Goal: Task Accomplishment & Management: Complete application form

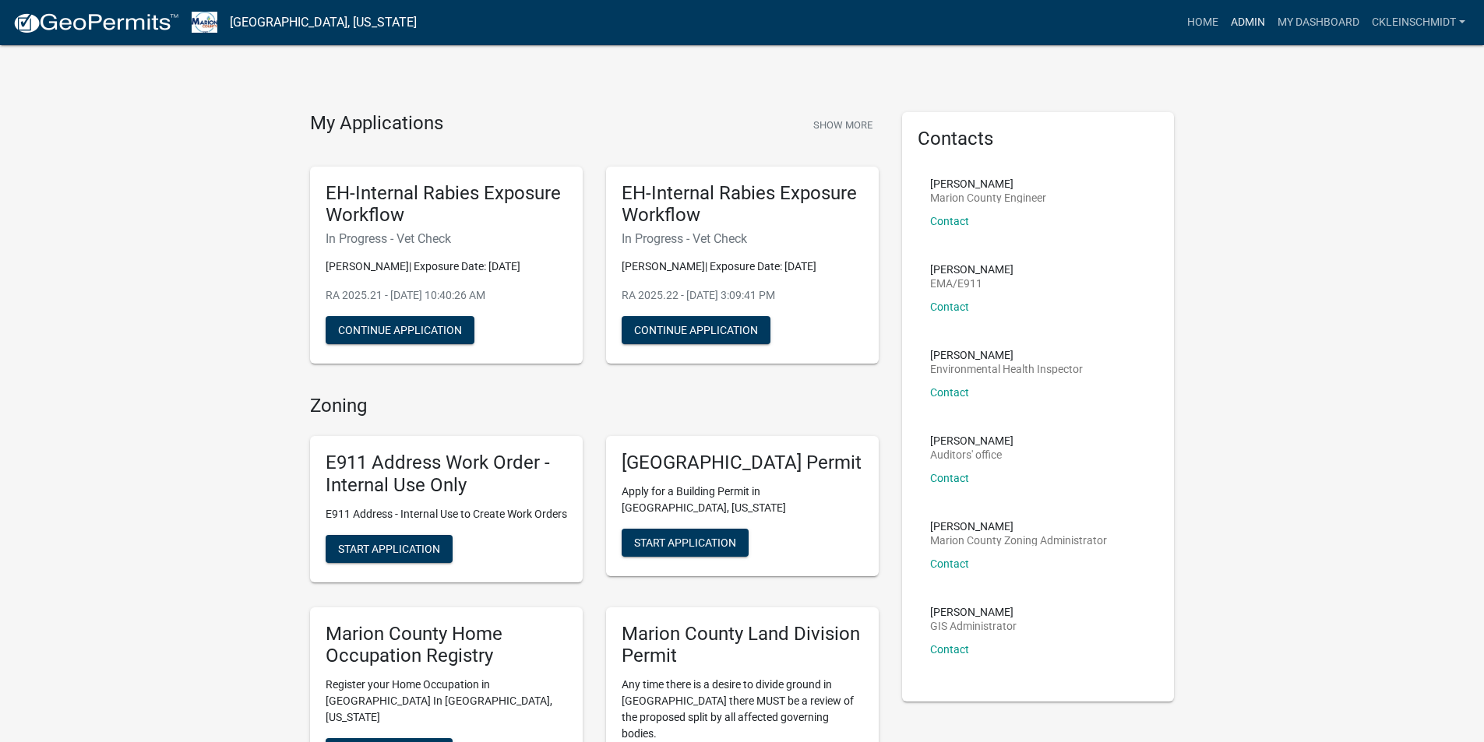
click at [1241, 23] on link "Admin" at bounding box center [1247, 23] width 47 height 30
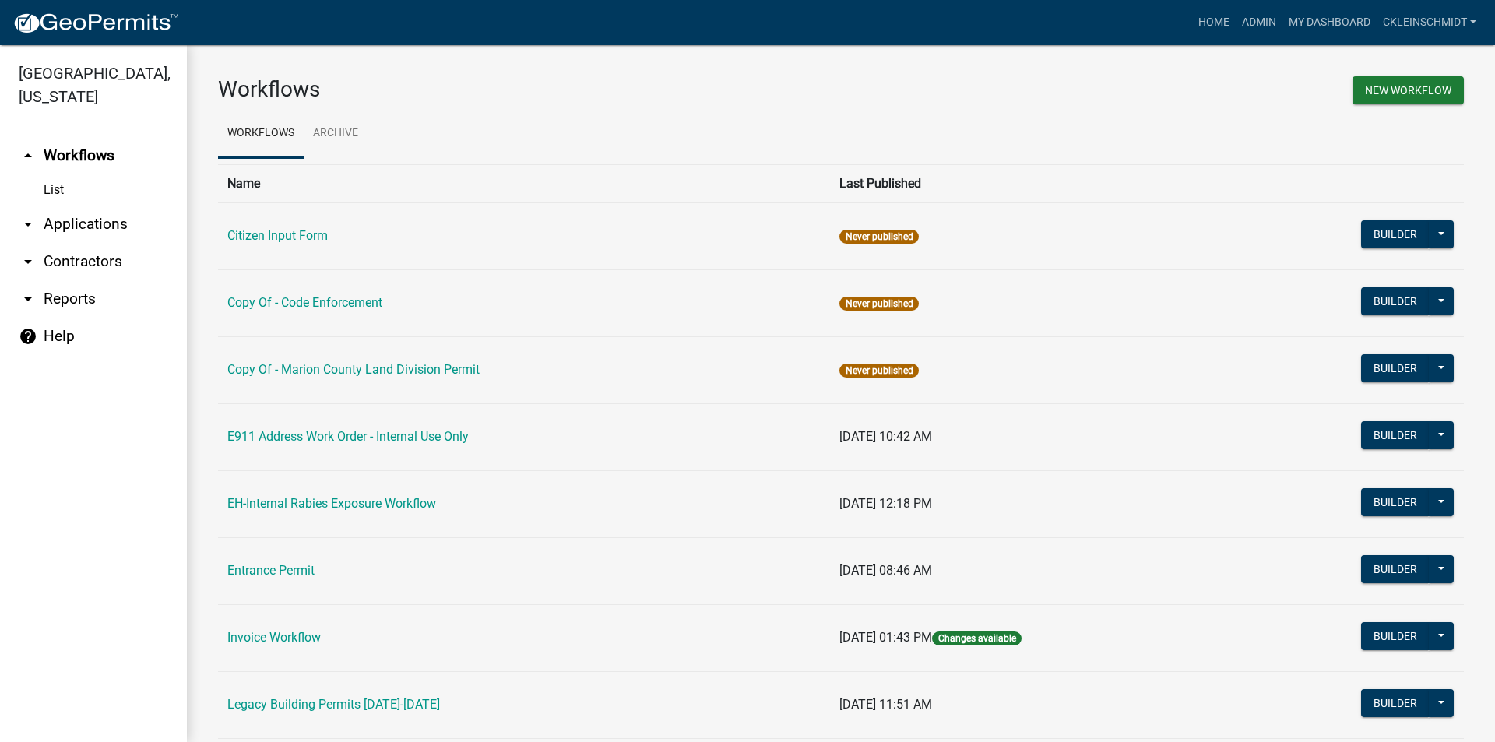
click at [94, 206] on link "arrow_drop_down Applications" at bounding box center [93, 224] width 187 height 37
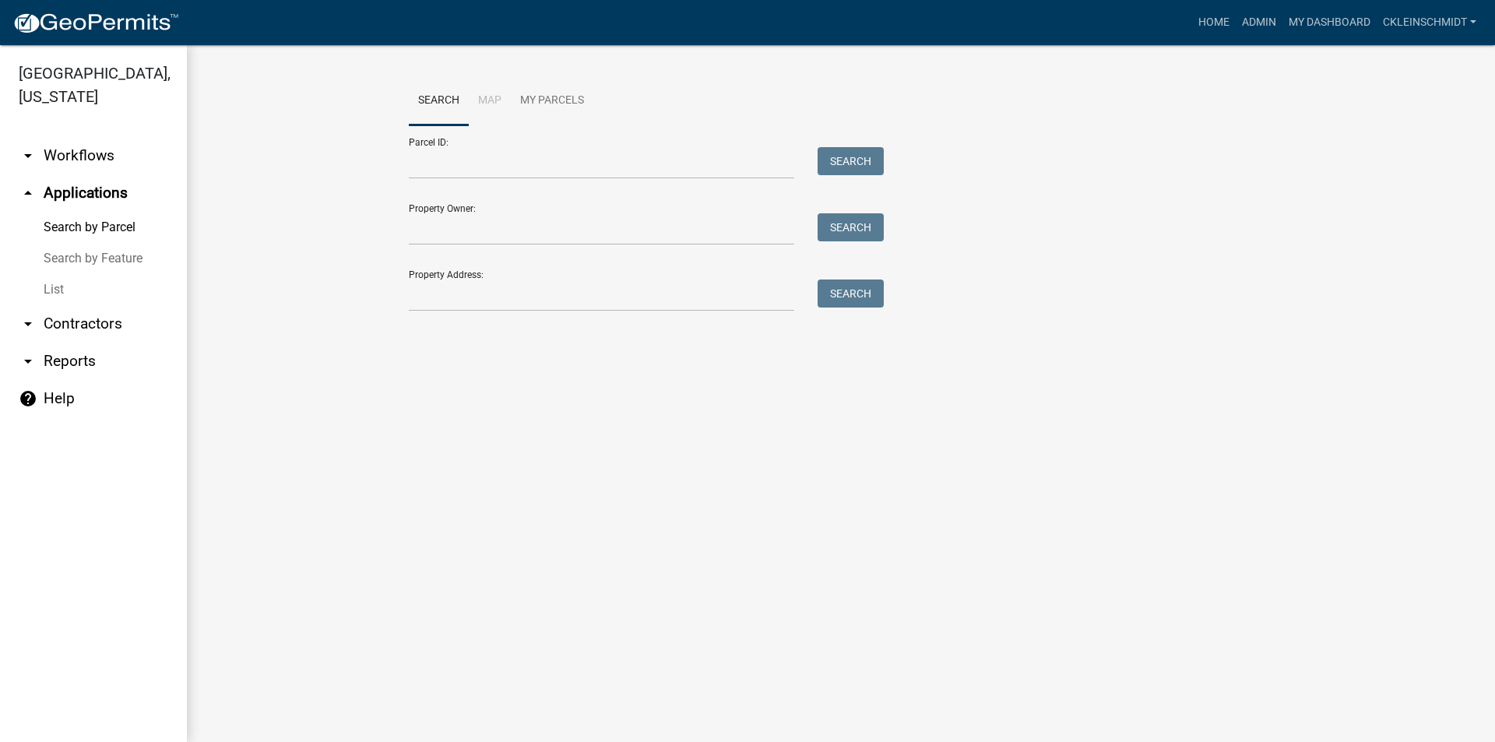
drag, startPoint x: 62, startPoint y: 269, endPoint x: 114, endPoint y: 270, distance: 51.4
click at [62, 274] on link "List" at bounding box center [93, 289] width 187 height 31
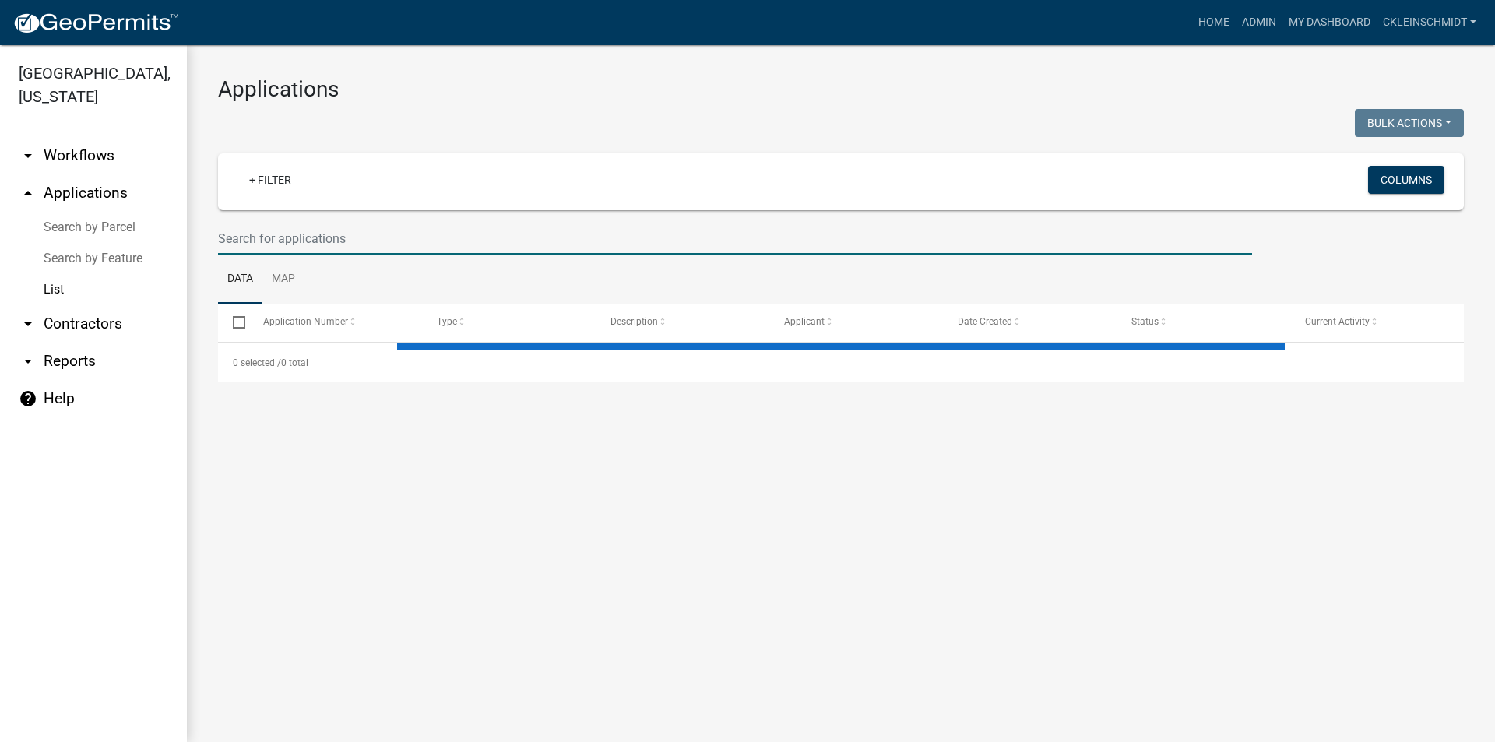
click at [446, 225] on input "text" at bounding box center [735, 239] width 1034 height 32
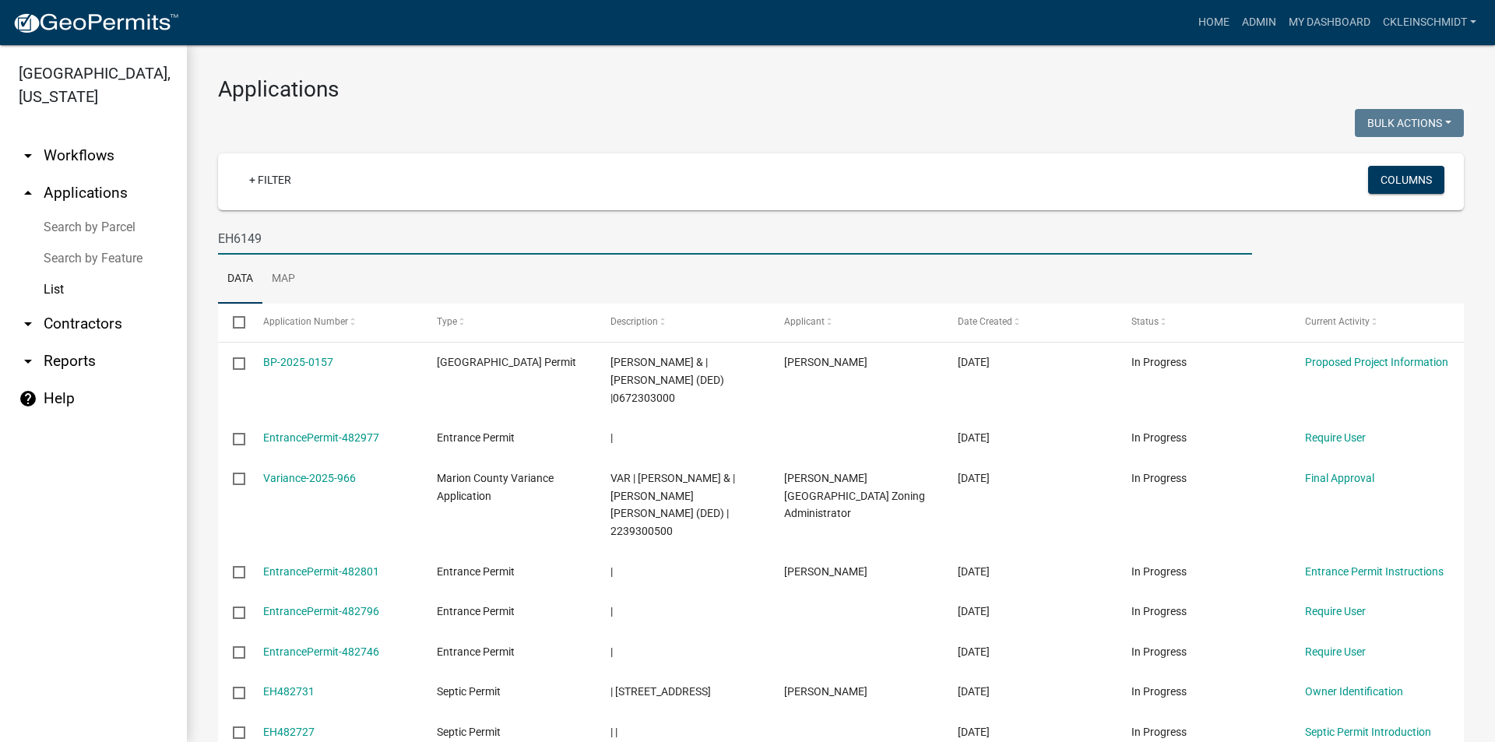
type input "EH6149"
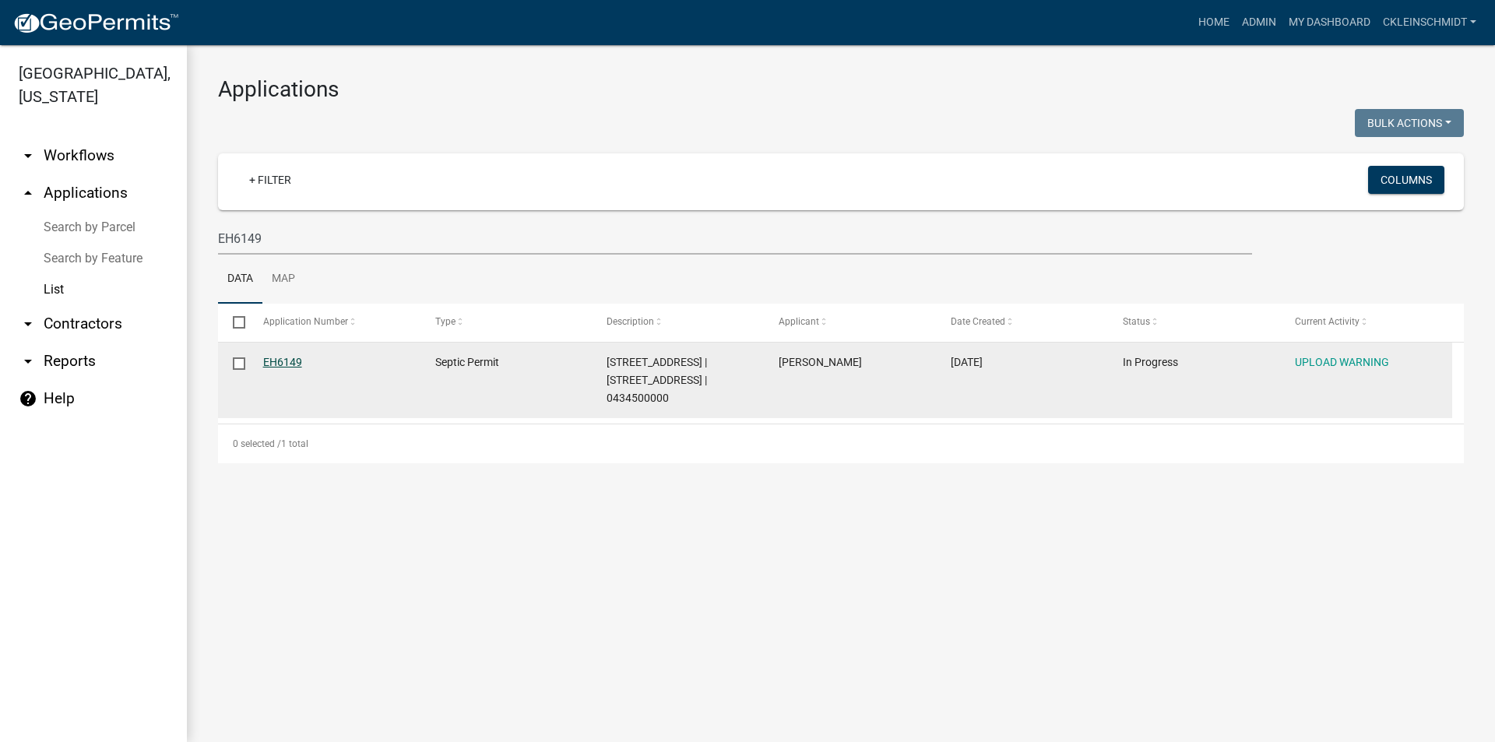
click at [277, 357] on link "EH6149" at bounding box center [282, 362] width 39 height 12
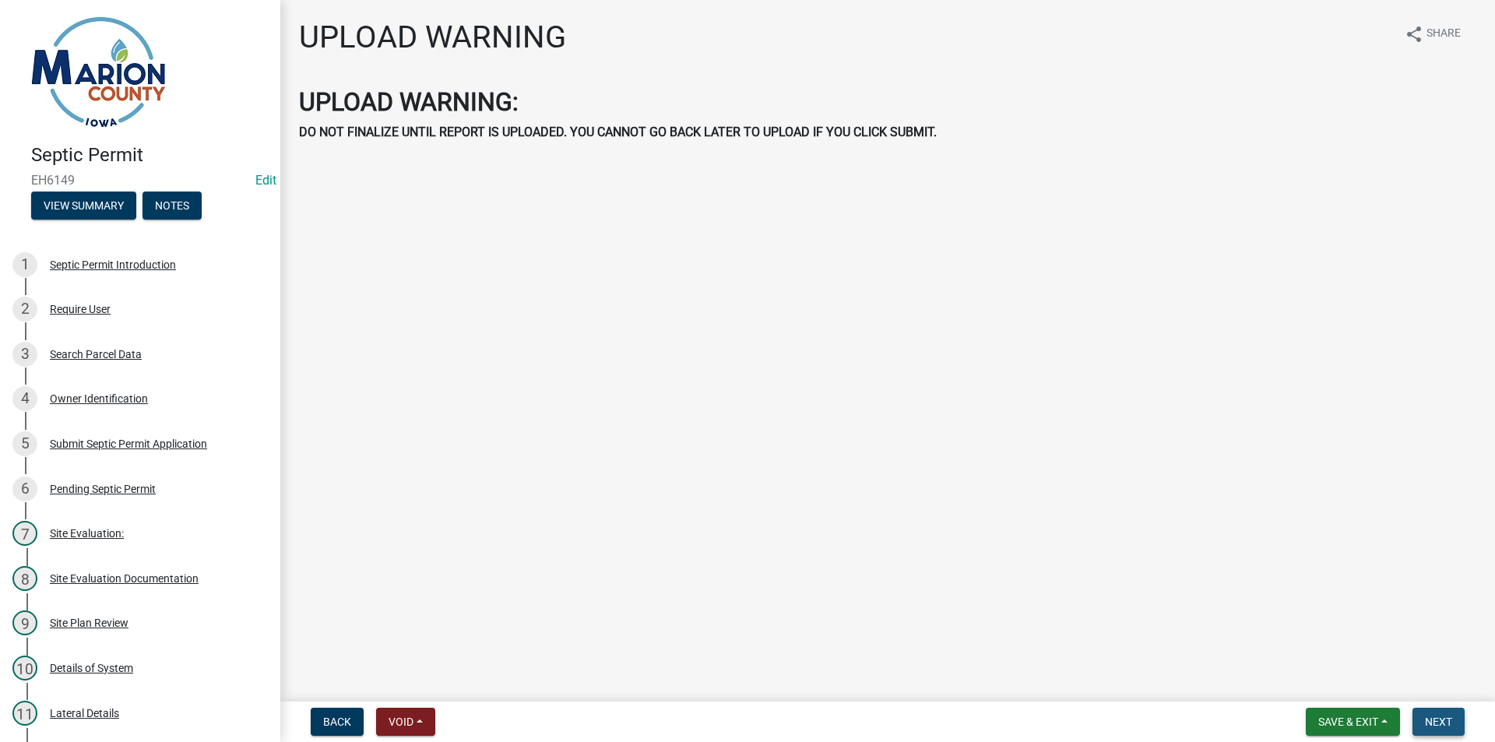
click at [1448, 716] on span "Next" at bounding box center [1438, 722] width 27 height 12
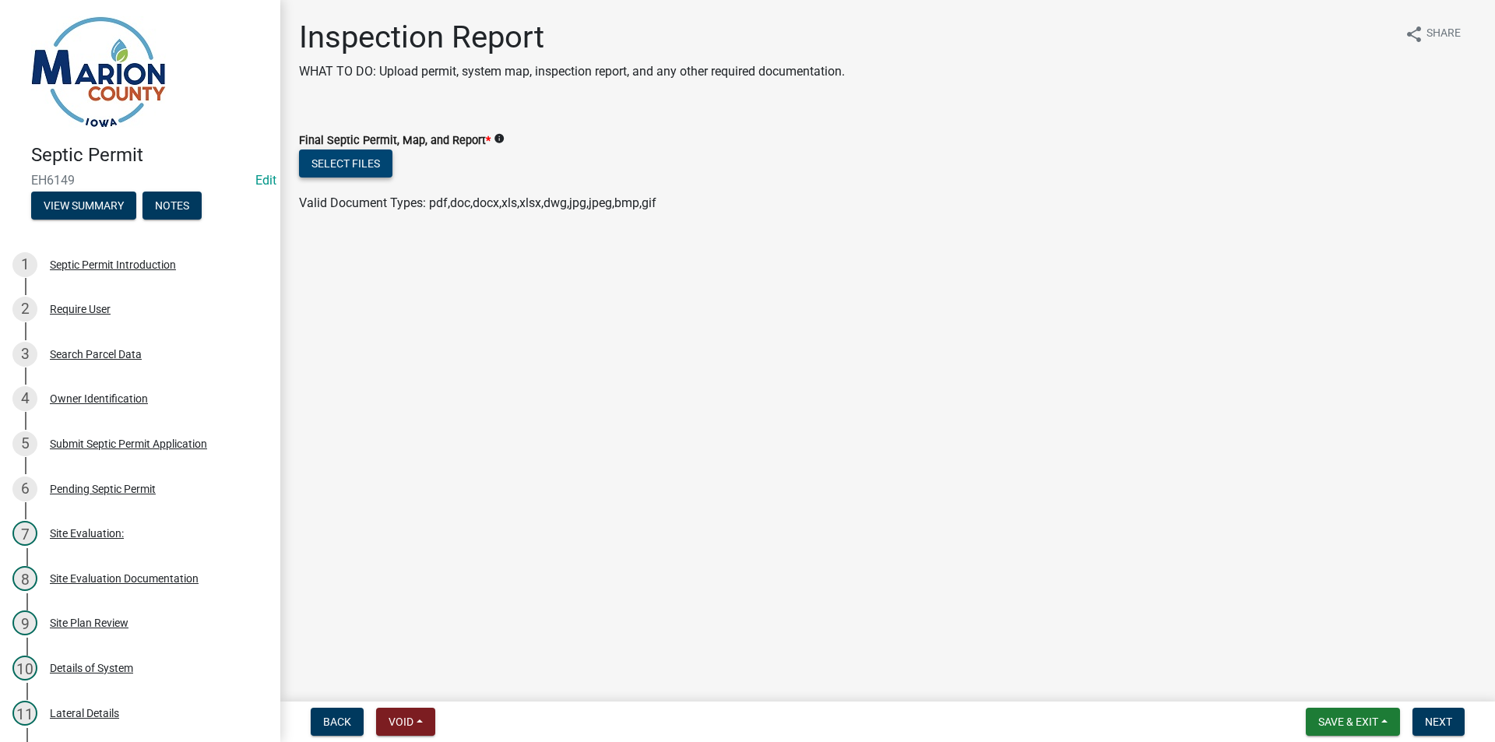
click at [382, 169] on button "Select files" at bounding box center [345, 164] width 93 height 28
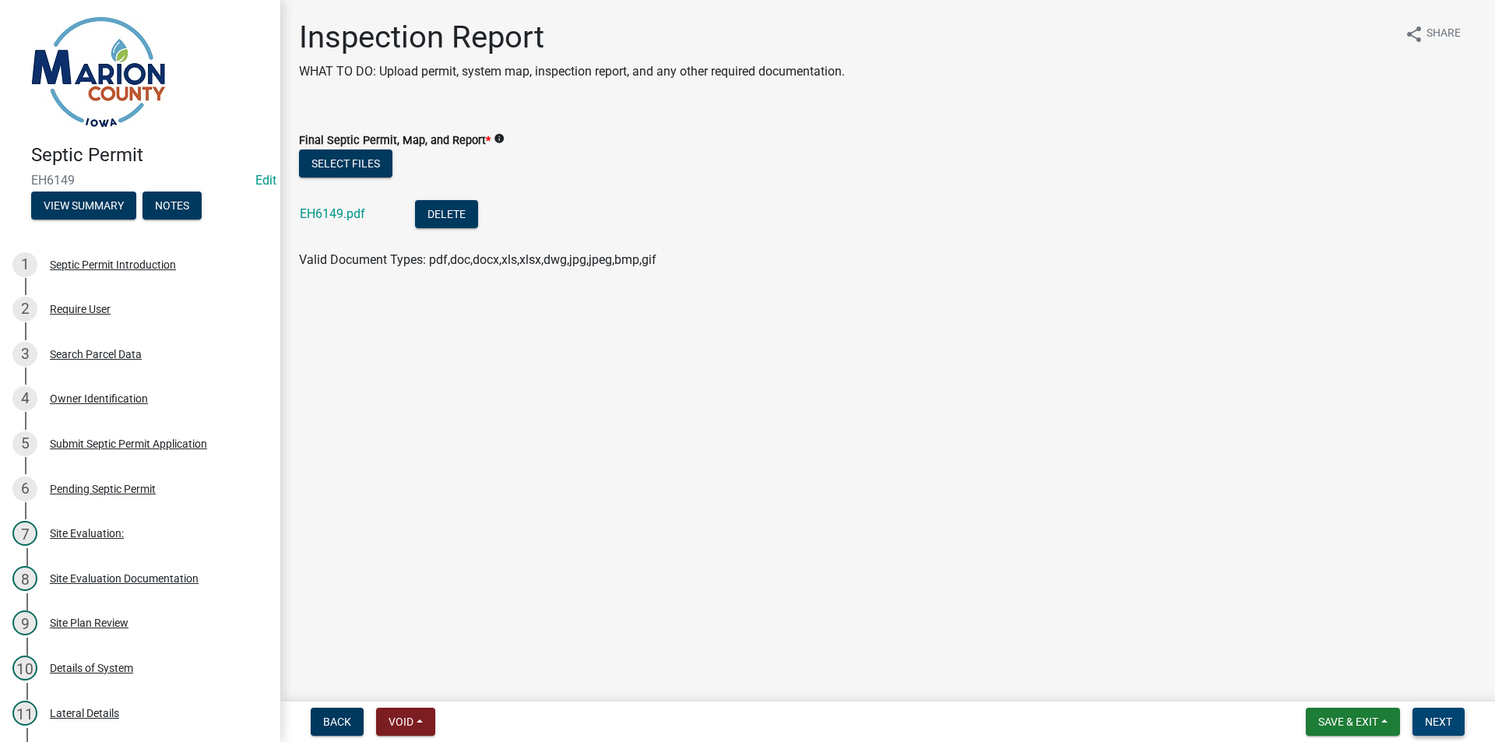
click at [1426, 713] on button "Next" at bounding box center [1439, 722] width 52 height 28
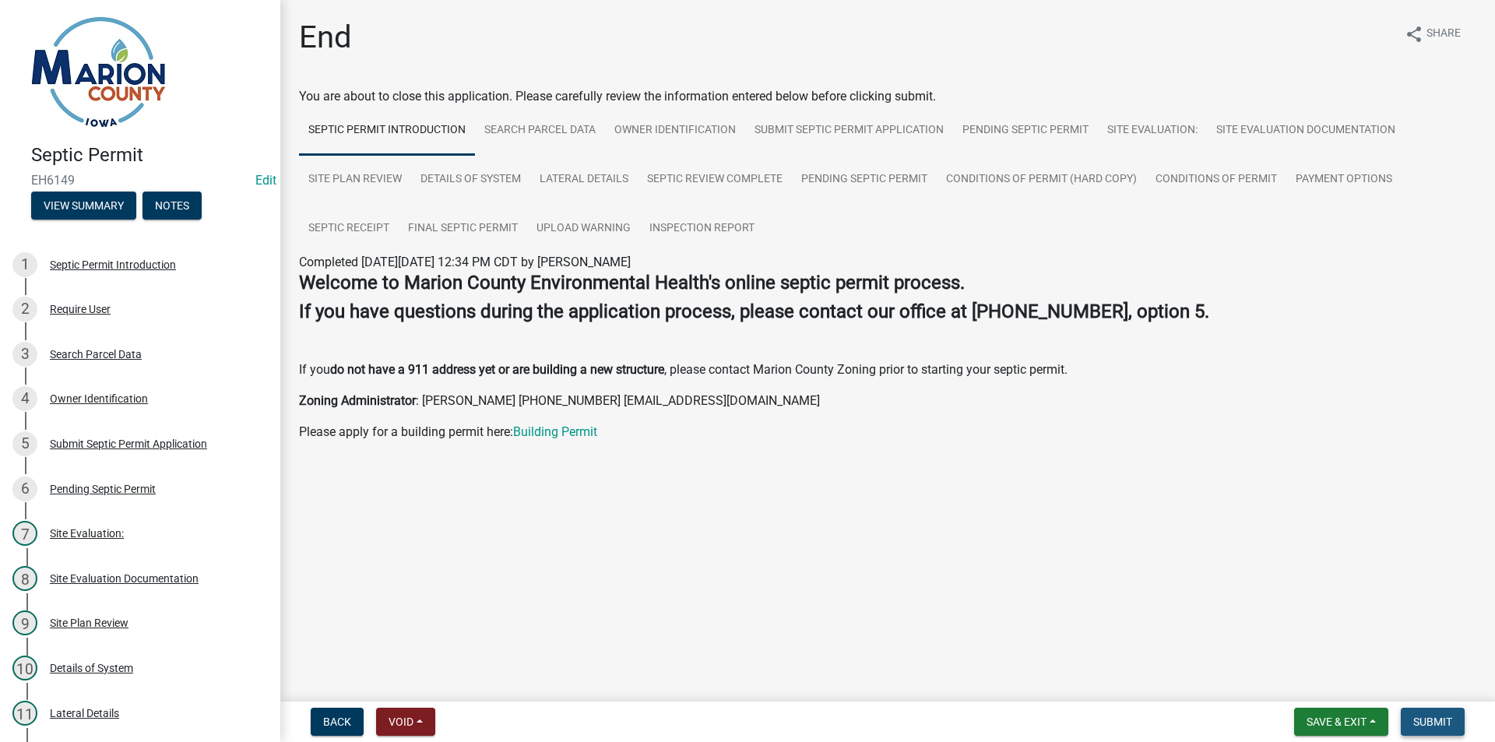
click at [1433, 720] on span "Submit" at bounding box center [1433, 722] width 39 height 12
